Goal: Information Seeking & Learning: Learn about a topic

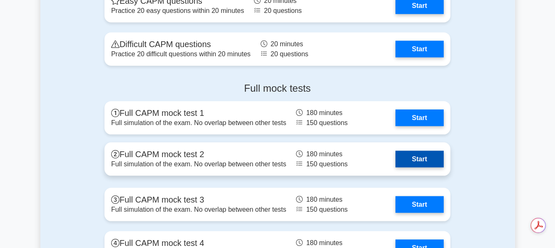
scroll to position [2163, 0]
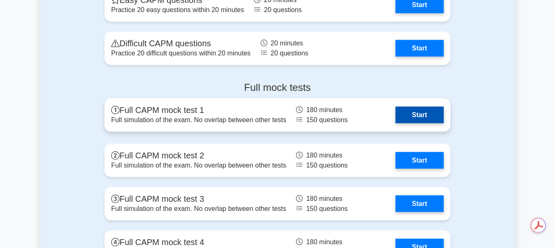
click at [400, 114] on link "Start" at bounding box center [420, 115] width 48 height 17
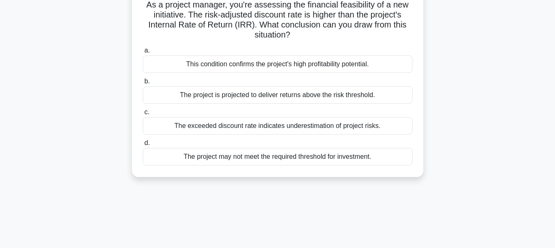
scroll to position [55, 0]
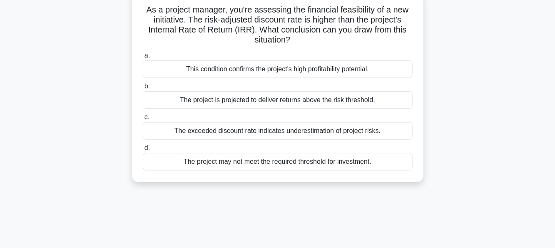
click at [310, 132] on div "The exceeded discount rate indicates underestimation of project risks." at bounding box center [278, 130] width 270 height 17
click at [143, 120] on input "c. The exceeded discount rate indicates underestimation of project risks." at bounding box center [143, 117] width 0 height 5
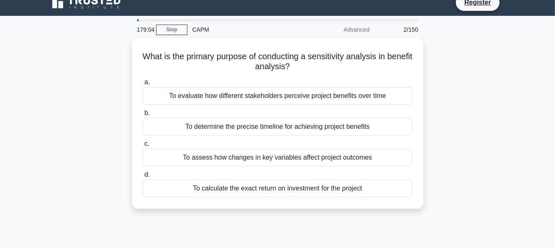
scroll to position [0, 0]
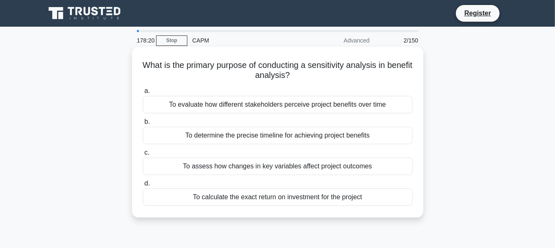
click at [278, 164] on div "To assess how changes in key variables affect project outcomes" at bounding box center [278, 165] width 270 height 17
click at [143, 155] on input "c. To assess how changes in key variables affect project outcomes" at bounding box center [143, 152] width 0 height 5
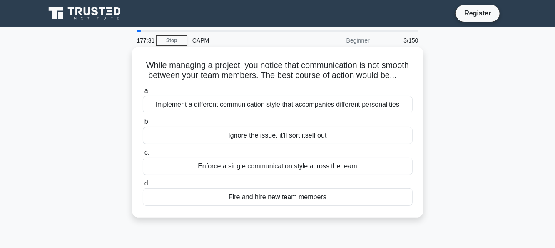
click at [359, 113] on div "Implement a different communication style that accompanies different personalit…" at bounding box center [278, 104] width 270 height 17
click at [143, 94] on input "a. Implement a different communication style that accompanies different persona…" at bounding box center [143, 90] width 0 height 5
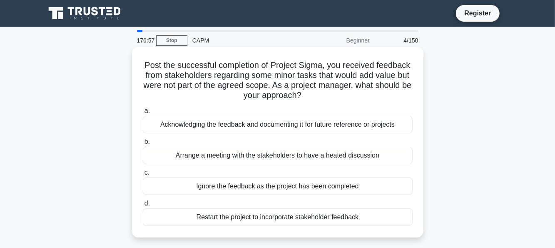
click at [339, 120] on div "Acknowledging the feedback and documenting it for future reference or projects" at bounding box center [278, 124] width 270 height 17
click at [143, 114] on input "a. Acknowledging the feedback and documenting it for future reference or projec…" at bounding box center [143, 110] width 0 height 5
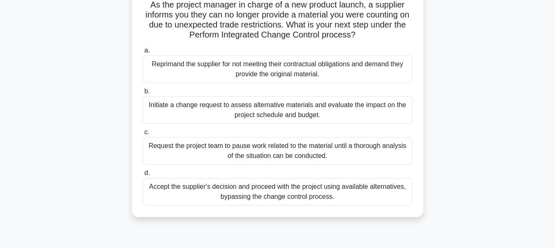
scroll to position [62, 0]
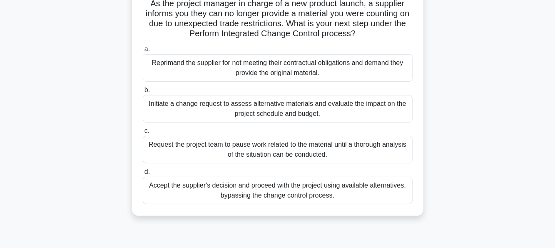
click at [267, 122] on div "a. Reprimand the supplier for not meeting their contractual obligations and dem…" at bounding box center [278, 123] width 280 height 163
click at [260, 117] on div "Initiate a change request to assess alternative materials and evaluate the impa…" at bounding box center [278, 108] width 270 height 27
click at [143, 93] on input "b. Initiate a change request to assess alternative materials and evaluate the i…" at bounding box center [143, 89] width 0 height 5
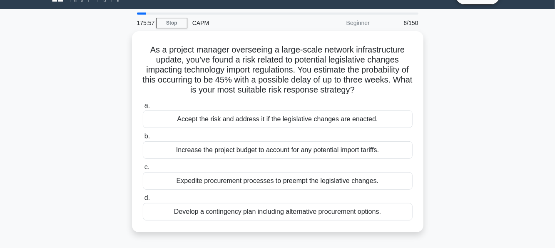
scroll to position [22, 0]
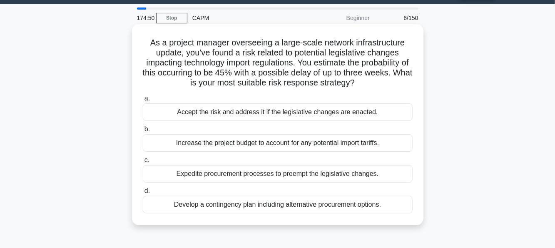
click at [272, 206] on div "Develop a contingency plan including alternative procurement options." at bounding box center [278, 204] width 270 height 17
click at [143, 194] on input "d. Develop a contingency plan including alternative procurement options." at bounding box center [143, 190] width 0 height 5
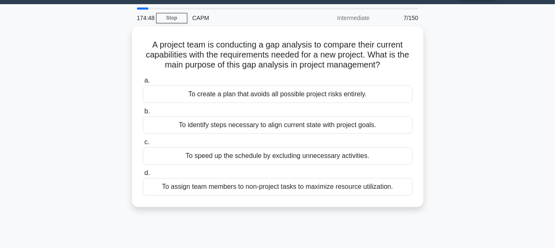
scroll to position [0, 0]
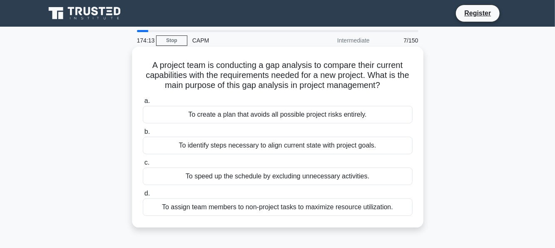
click at [270, 145] on div "To identify steps necessary to align current state with project goals." at bounding box center [278, 145] width 270 height 17
click at [143, 135] on input "b. To identify steps necessary to align current state with project goals." at bounding box center [143, 131] width 0 height 5
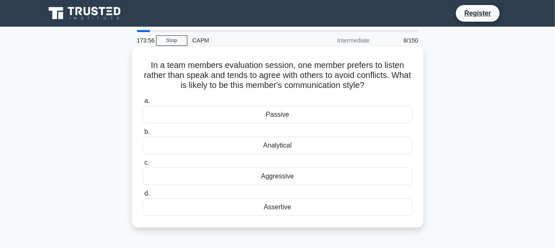
click at [368, 202] on div "Assertive" at bounding box center [278, 206] width 270 height 17
click at [143, 196] on input "d. Assertive" at bounding box center [143, 193] width 0 height 5
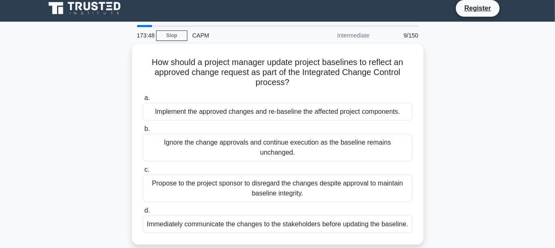
scroll to position [6, 0]
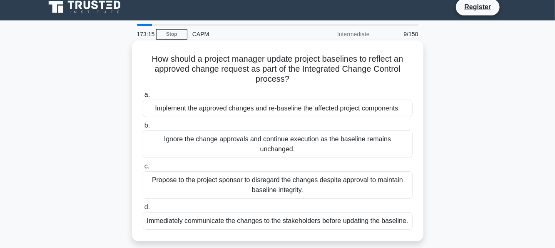
click at [342, 108] on div "Implement the approved changes and re-baseline the affected project components." at bounding box center [278, 108] width 270 height 17
click at [143, 97] on input "a. Implement the approved changes and re-baseline the affected project componen…" at bounding box center [143, 94] width 0 height 5
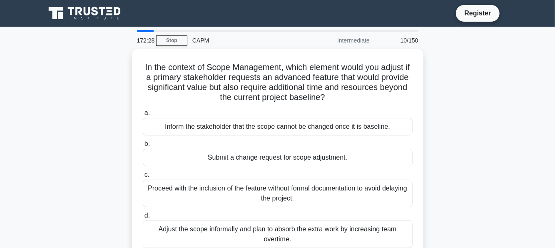
scroll to position [23, 0]
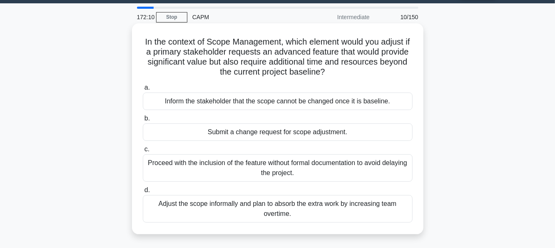
click at [342, 130] on div "Submit a change request for scope adjustment." at bounding box center [278, 131] width 270 height 17
click at [143, 121] on input "b. Submit a change request for scope adjustment." at bounding box center [143, 118] width 0 height 5
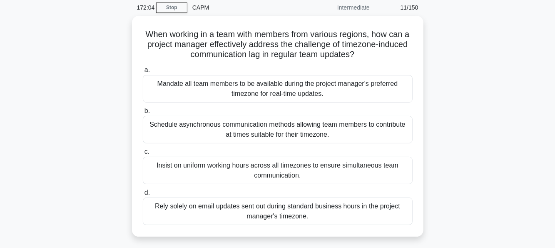
scroll to position [33, 0]
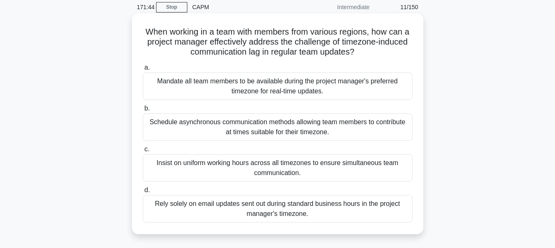
click at [315, 166] on div "Insist on uniform working hours across all timezones to ensure simultaneous tea…" at bounding box center [278, 167] width 270 height 27
click at [143, 152] on input "c. Insist on uniform working hours across all timezones to ensure simultaneous …" at bounding box center [143, 149] width 0 height 5
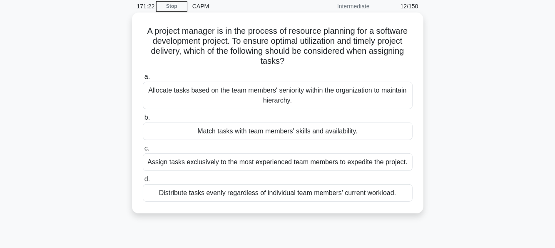
scroll to position [34, 0]
click at [284, 132] on div "Match tasks with team members' skills and availability." at bounding box center [278, 130] width 270 height 17
click at [143, 120] on input "b. Match tasks with team members' skills and availability." at bounding box center [143, 117] width 0 height 5
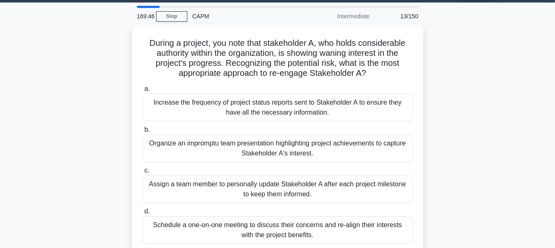
scroll to position [69, 0]
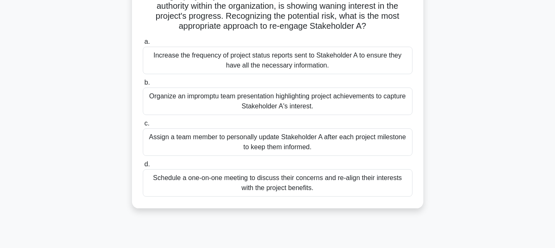
click at [271, 188] on div "Schedule a one-on-one meeting to discuss their concerns and re-align their inte…" at bounding box center [278, 182] width 270 height 27
click at [143, 167] on input "d. Schedule a one-on-one meeting to discuss their concerns and re-align their i…" at bounding box center [143, 164] width 0 height 5
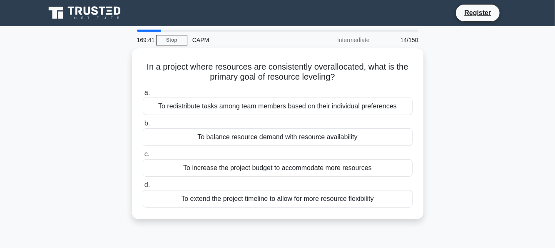
scroll to position [0, 0]
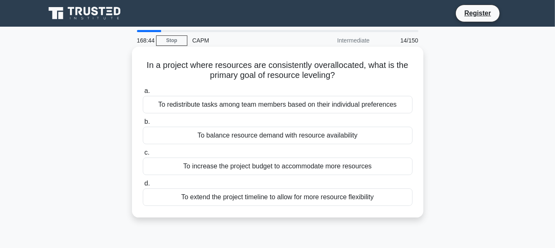
click at [290, 165] on div "To increase the project budget to accommodate more resources" at bounding box center [278, 165] width 270 height 17
click at [143, 155] on input "c. To increase the project budget to accommodate more resources" at bounding box center [143, 152] width 0 height 5
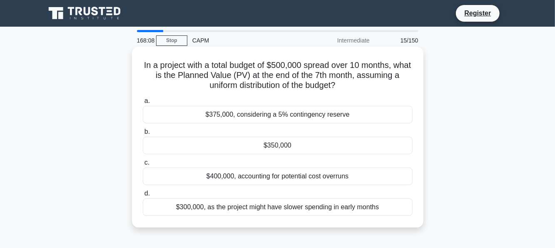
drag, startPoint x: 345, startPoint y: 85, endPoint x: 140, endPoint y: 63, distance: 206.1
click at [140, 63] on div "In a project with a total budget of $500,000 spread over 10 months, what is the…" at bounding box center [277, 137] width 285 height 174
copy h5 "In a project with a total budget of $500,000 spread over 10 months, what is the…"
click at [382, 150] on div "$350,000" at bounding box center [278, 145] width 270 height 17
click at [143, 135] on input "b. $350,000" at bounding box center [143, 131] width 0 height 5
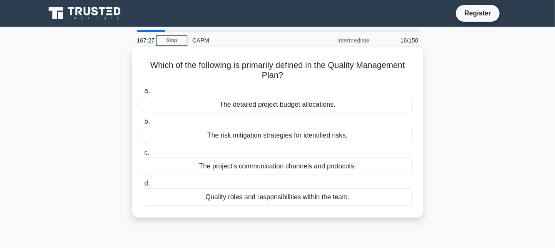
click at [320, 198] on div "Quality roles and responsibilities within the team." at bounding box center [278, 196] width 270 height 17
click at [143, 186] on input "d. Quality roles and responsibilities within the team." at bounding box center [143, 183] width 0 height 5
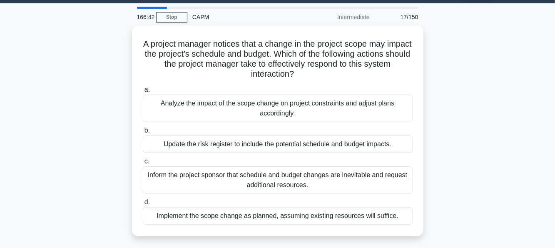
scroll to position [22, 0]
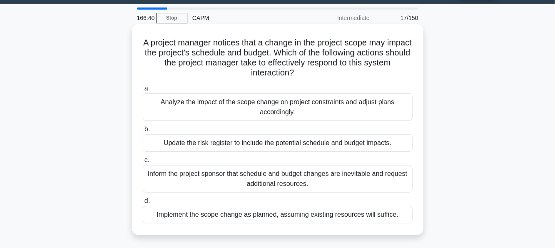
click at [307, 116] on div "Analyze the impact of the scope change on project constraints and adjust plans …" at bounding box center [278, 106] width 270 height 27
click at [143, 91] on input "a. Analyze the impact of the scope change on project constraints and adjust pla…" at bounding box center [143, 88] width 0 height 5
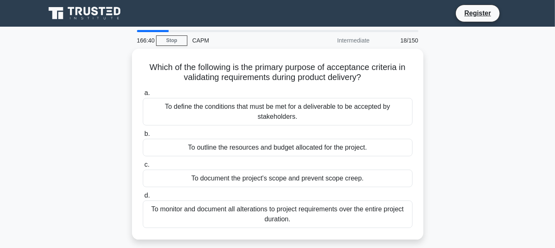
scroll to position [0, 0]
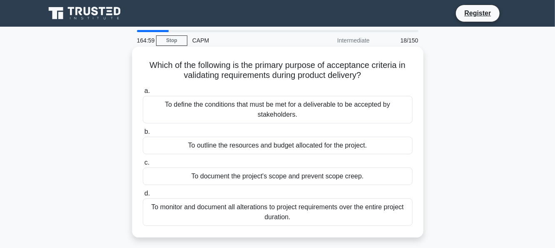
click at [313, 213] on div "To monitor and document all alterations to project requirements over the entire…" at bounding box center [278, 211] width 270 height 27
click at [143, 196] on input "d. To monitor and document all alterations to project requirements over the ent…" at bounding box center [143, 193] width 0 height 5
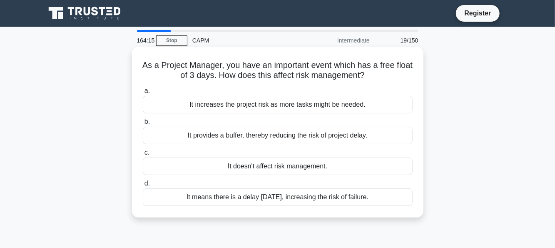
click at [336, 138] on div "It provides a buffer, thereby reducing the risk of project delay." at bounding box center [278, 135] width 270 height 17
click at [143, 125] on input "b. It provides a buffer, thereby reducing the risk of project delay." at bounding box center [143, 121] width 0 height 5
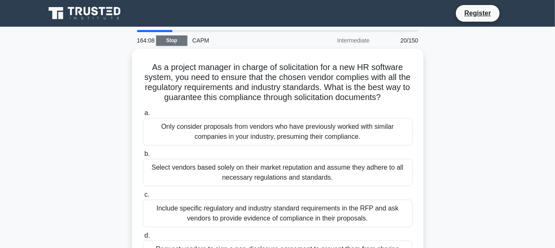
click at [179, 36] on link "Stop" at bounding box center [171, 40] width 31 height 10
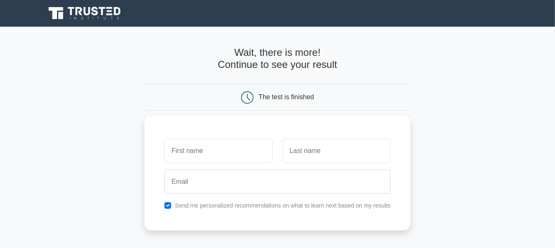
click at [230, 145] on input "text" at bounding box center [219, 151] width 108 height 24
type input "[PERSON_NAME]"
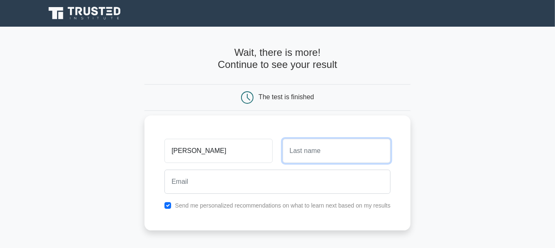
click at [294, 150] on input "text" at bounding box center [337, 151] width 108 height 24
type input "Budhrani"
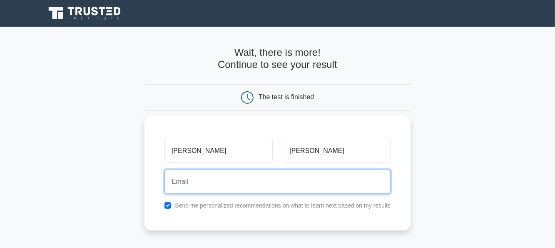
click at [272, 190] on input "email" at bounding box center [278, 182] width 226 height 24
type input "sahilbudhrani93@gmail.com"
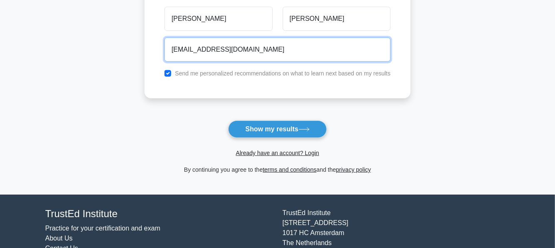
scroll to position [133, 0]
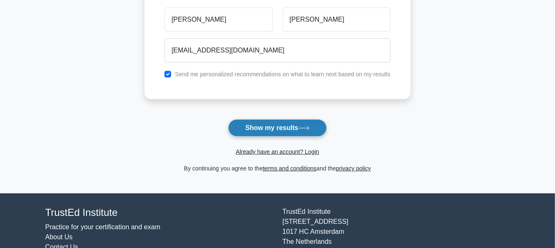
click at [275, 123] on button "Show my results" at bounding box center [277, 127] width 98 height 17
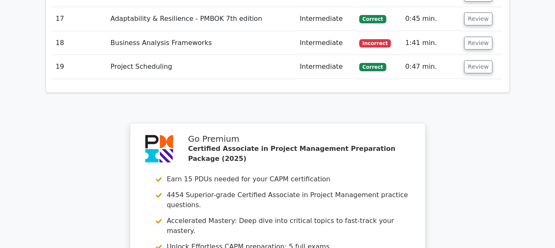
scroll to position [1948, 0]
